Goal: Information Seeking & Learning: Stay updated

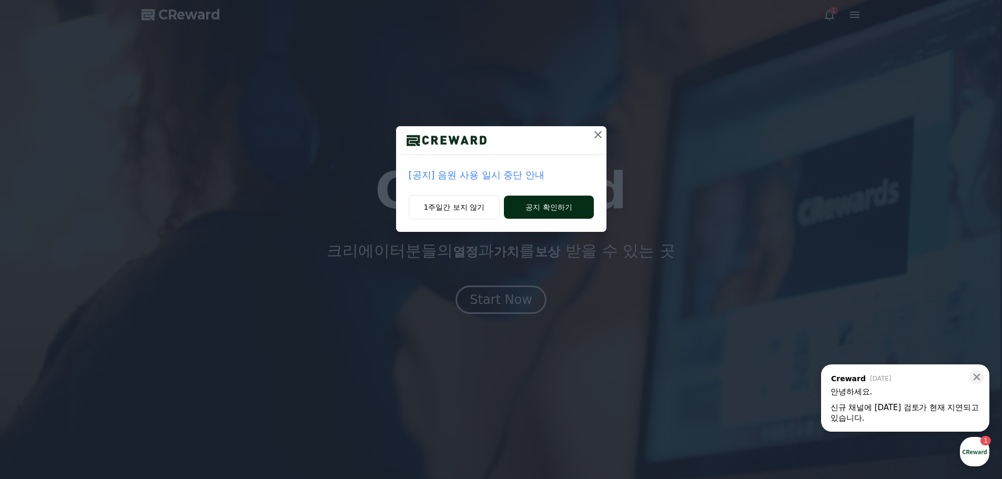
click at [578, 208] on button "공지 확인하기" at bounding box center [548, 207] width 89 height 23
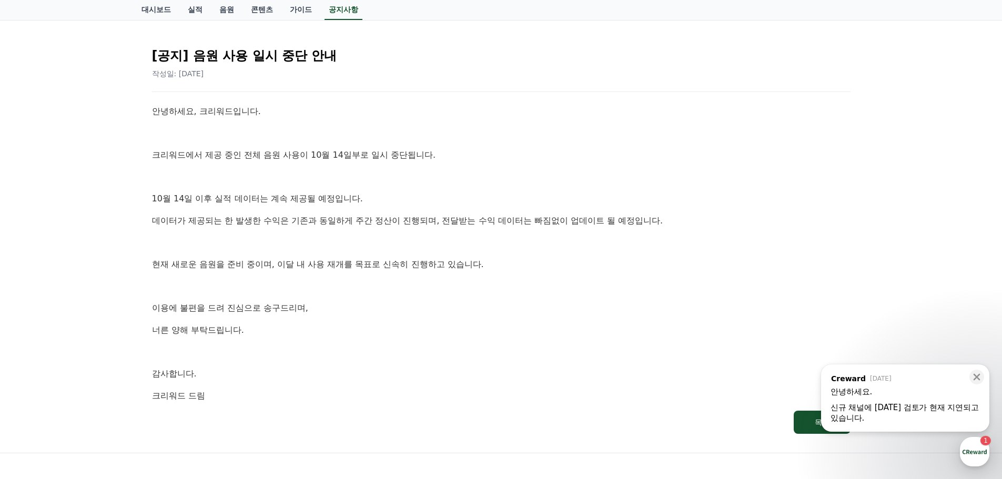
scroll to position [105, 0]
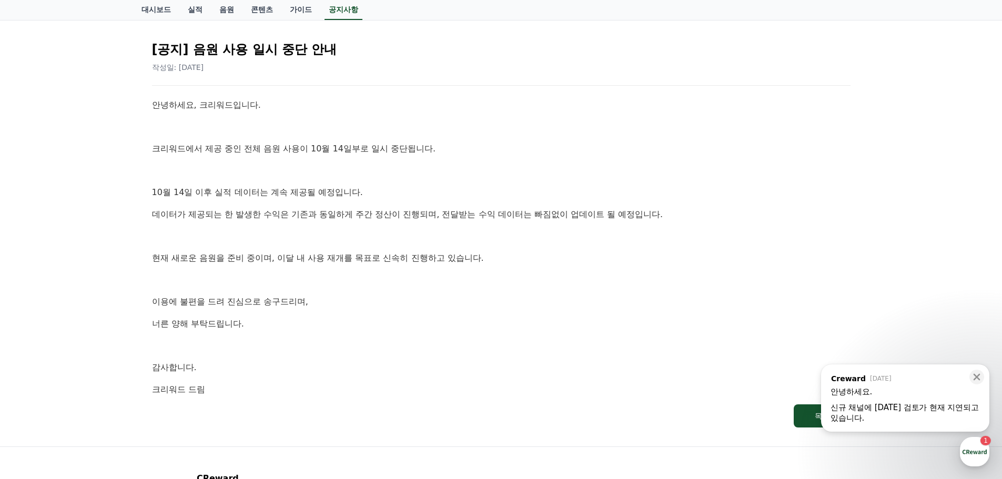
drag, startPoint x: 883, startPoint y: 406, endPoint x: 874, endPoint y: 419, distance: 15.6
click at [880, 412] on div "신규 채널에 대한 검토가 현재 지연되고 있습니다. ​" at bounding box center [905, 412] width 149 height 21
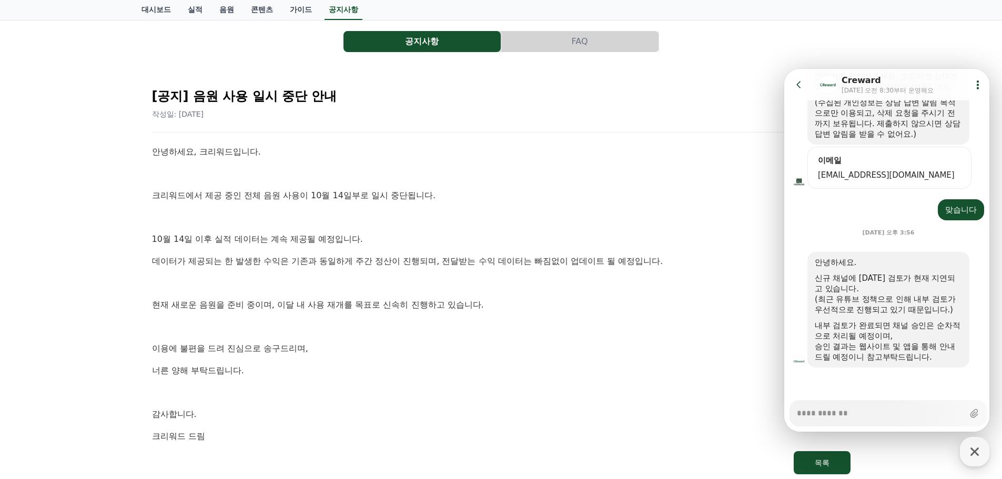
scroll to position [46, 0]
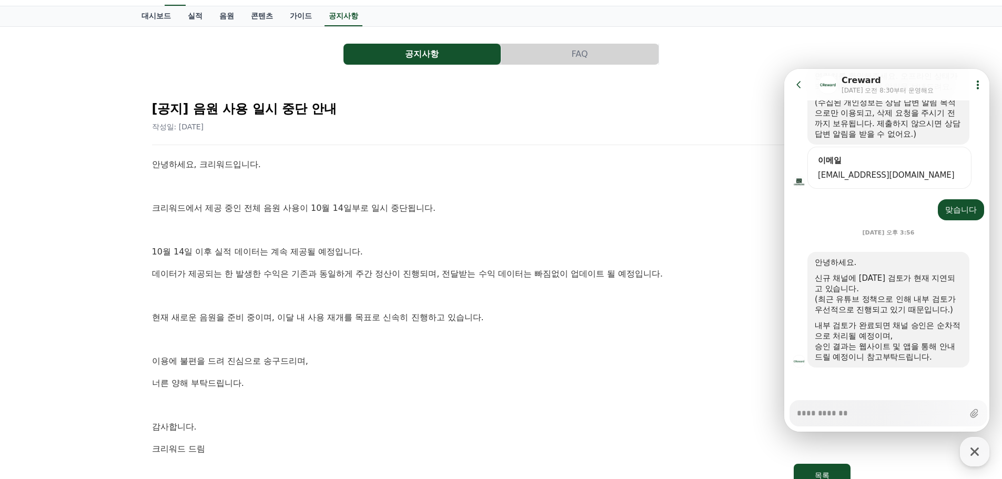
type textarea "*"
click at [652, 324] on p "현재 새로운 음원을 준비 중이며, 이달 내 사용 재개를 목표로 신속히 진행하고 있습니다." at bounding box center [501, 318] width 699 height 14
